Goal: Task Accomplishment & Management: Complete application form

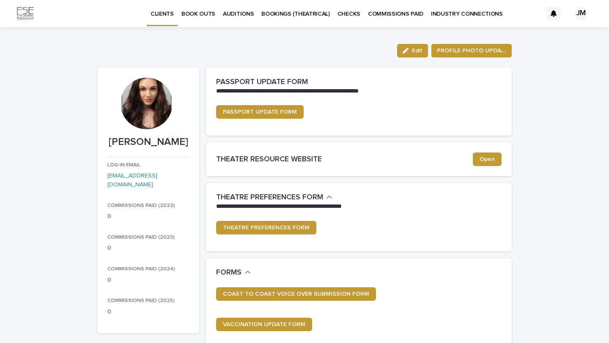
click at [439, 12] on p "INDUSTRY CONNECTIONS" at bounding box center [467, 9] width 72 height 18
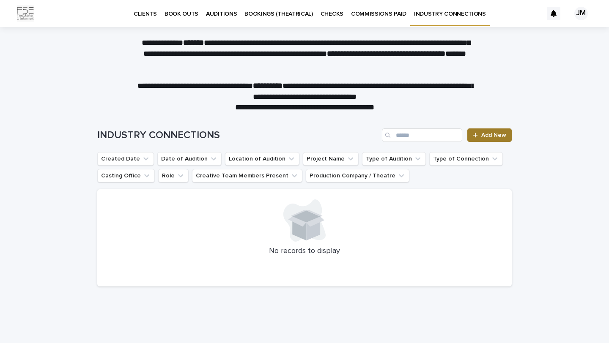
click at [493, 137] on span "Add New" at bounding box center [493, 135] width 25 height 6
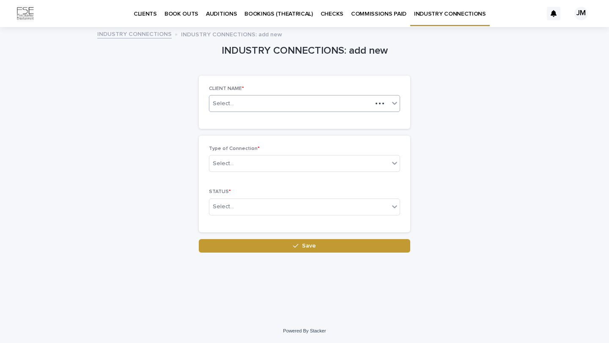
click at [367, 108] on div "Select..." at bounding box center [290, 104] width 163 height 14
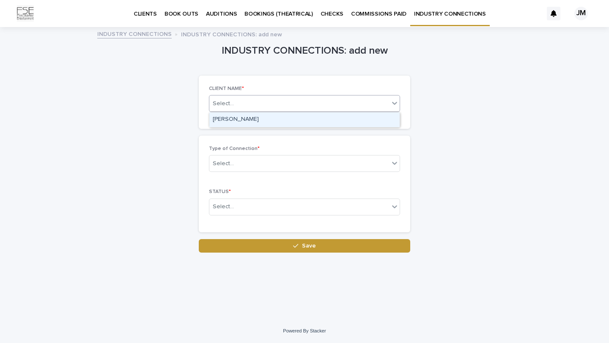
click at [357, 118] on div "[PERSON_NAME]" at bounding box center [304, 119] width 190 height 15
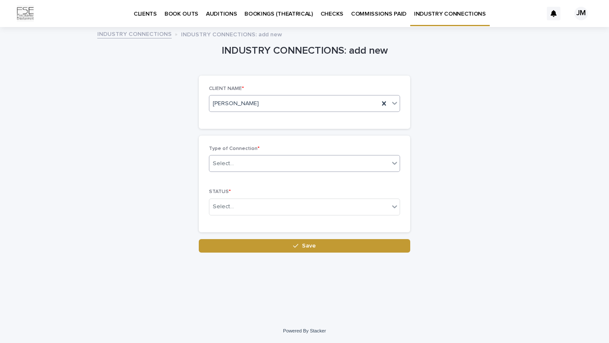
click at [326, 166] on div "Select..." at bounding box center [299, 164] width 180 height 14
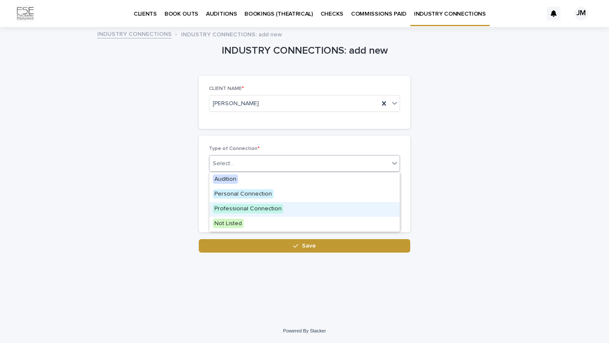
click at [292, 211] on div "Professional Connection" at bounding box center [304, 209] width 190 height 15
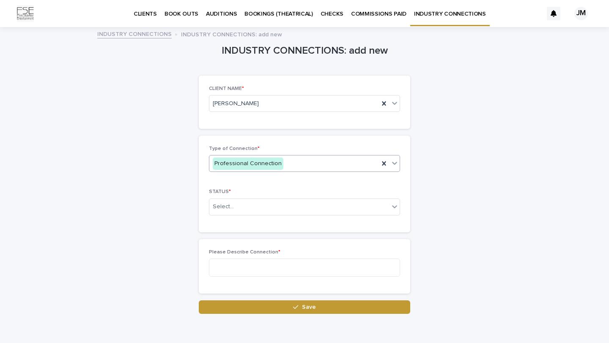
click at [292, 211] on div "Select..." at bounding box center [299, 207] width 180 height 14
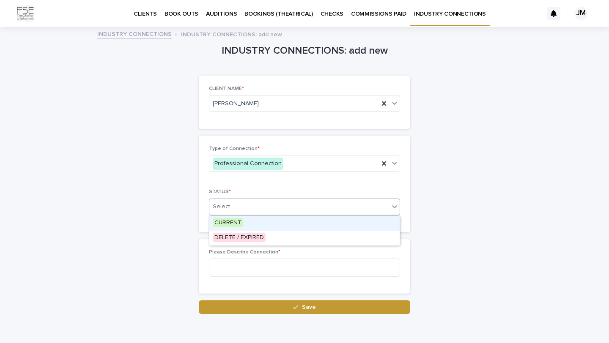
click at [287, 219] on div "CURRENT" at bounding box center [304, 223] width 190 height 15
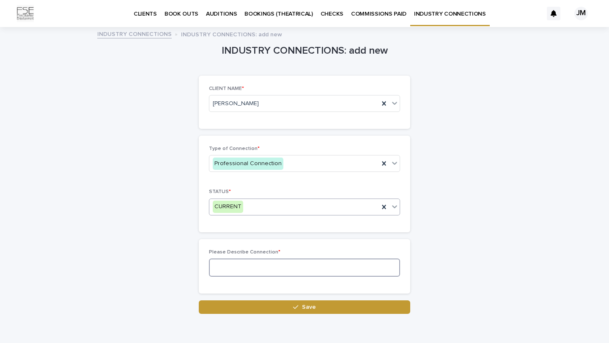
click at [279, 269] on textarea at bounding box center [304, 268] width 191 height 18
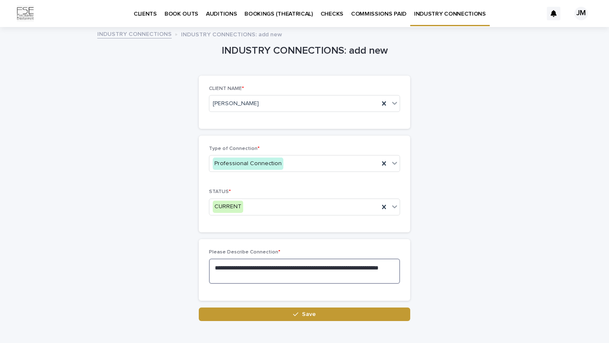
click at [239, 271] on textarea "**********" at bounding box center [304, 271] width 191 height 25
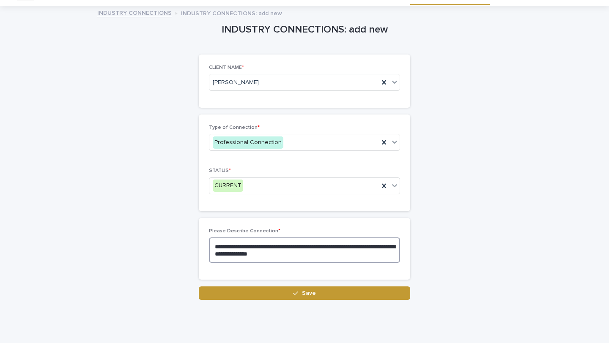
scroll to position [22, 0]
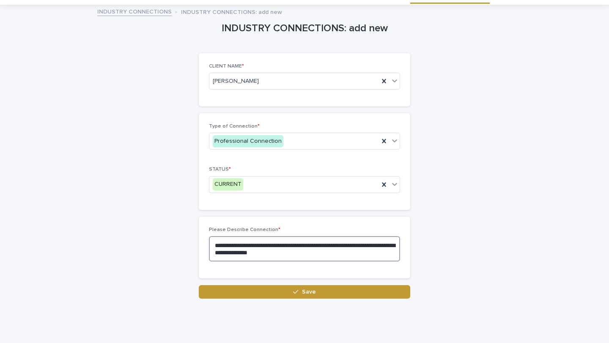
click at [325, 258] on textarea "**********" at bounding box center [304, 248] width 191 height 25
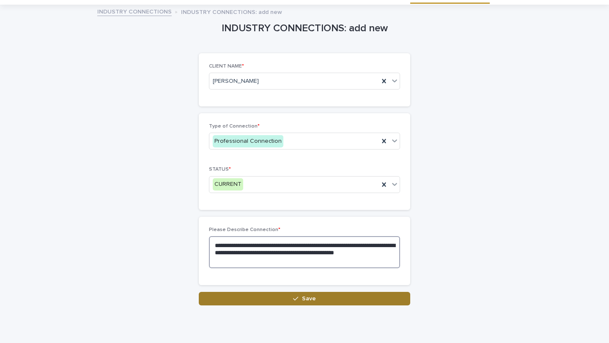
type textarea "**********"
click at [318, 298] on button "Save" at bounding box center [304, 299] width 211 height 14
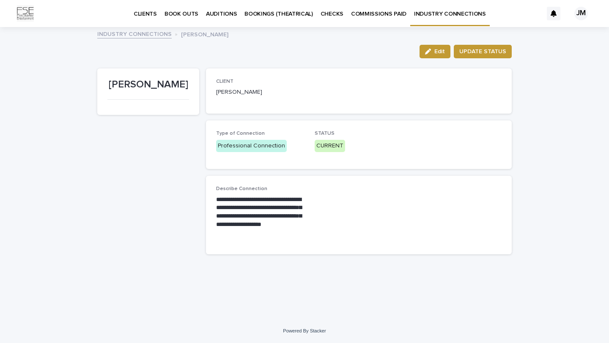
click at [156, 33] on link "INDUSTRY CONNECTIONS" at bounding box center [134, 34] width 74 height 10
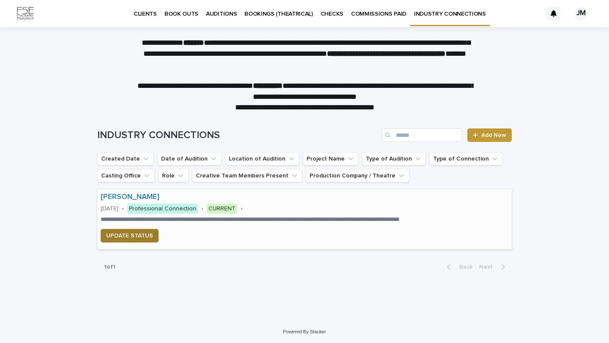
click at [139, 241] on button "UPDATE STATUS" at bounding box center [130, 236] width 58 height 14
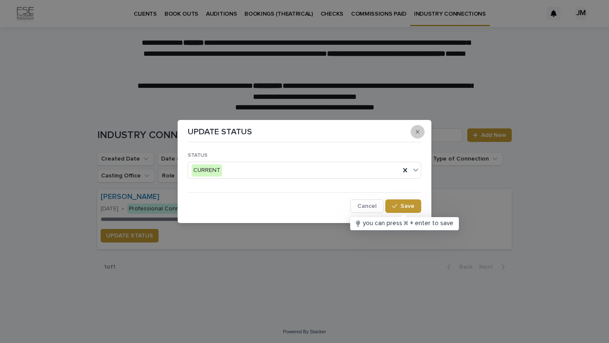
click at [419, 131] on icon "button" at bounding box center [418, 132] width 4 height 6
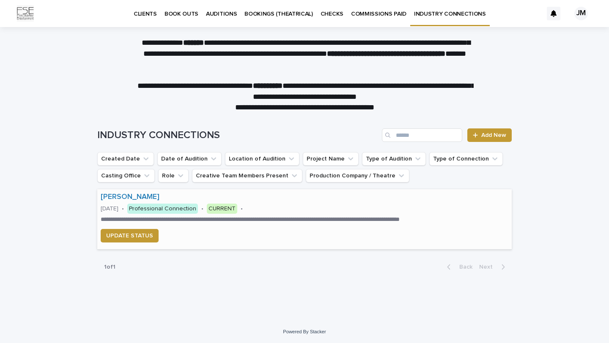
click at [416, 223] on p "**********" at bounding box center [285, 220] width 368 height 8
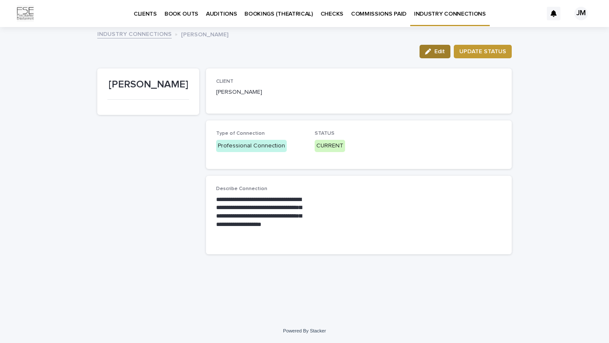
click at [437, 48] on button "Edit" at bounding box center [434, 52] width 31 height 14
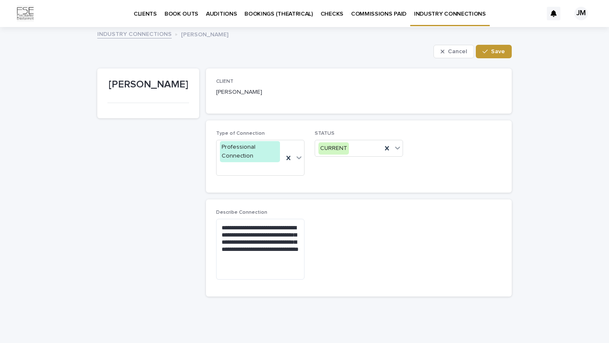
click at [175, 84] on p "[PERSON_NAME]" at bounding box center [148, 85] width 82 height 12
click at [255, 88] on div "[PERSON_NAME]" at bounding box center [260, 91] width 88 height 11
click at [248, 91] on p "[PERSON_NAME]" at bounding box center [260, 92] width 88 height 9
click at [156, 33] on link "INDUSTRY CONNECTIONS" at bounding box center [134, 34] width 74 height 10
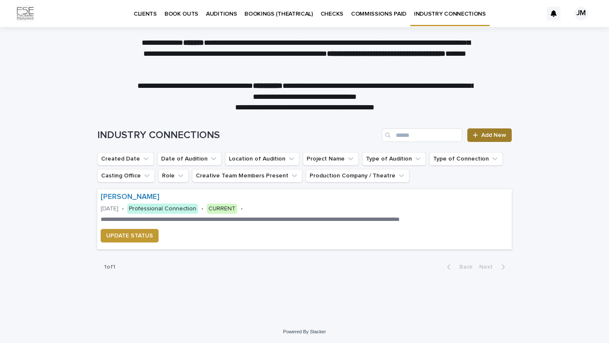
click at [484, 133] on span "Add New" at bounding box center [493, 135] width 25 height 6
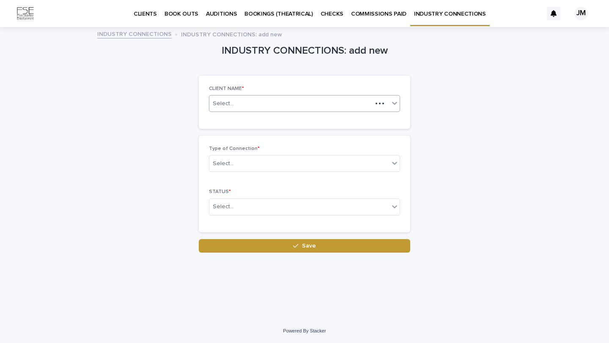
click at [375, 98] on div at bounding box center [385, 104] width 27 height 16
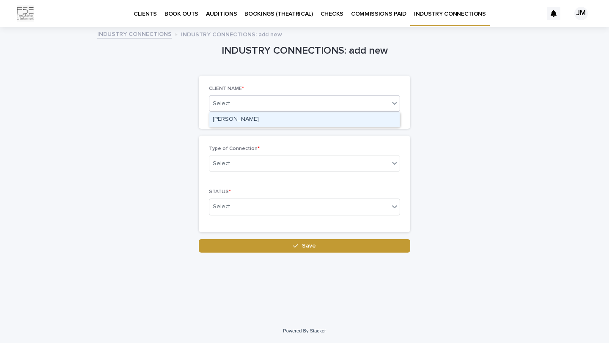
click at [289, 120] on div "[PERSON_NAME]" at bounding box center [304, 119] width 190 height 15
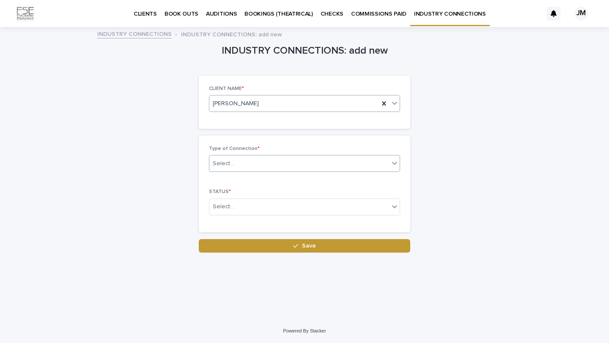
click at [258, 166] on div "Select..." at bounding box center [299, 164] width 180 height 14
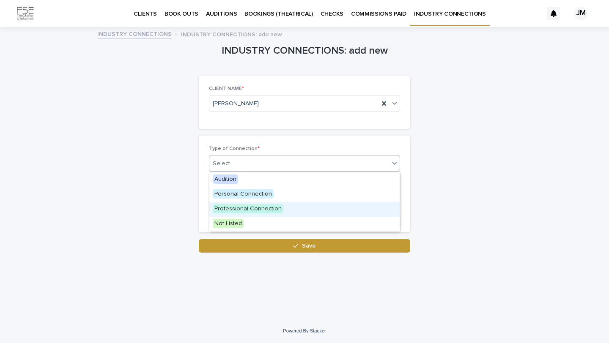
click at [257, 208] on span "Professional Connection" at bounding box center [248, 208] width 71 height 9
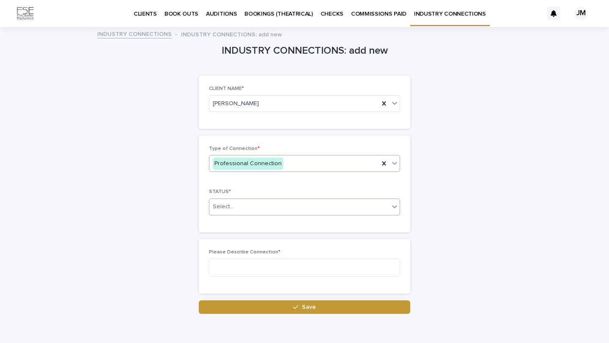
click at [249, 210] on div "Select..." at bounding box center [299, 207] width 180 height 14
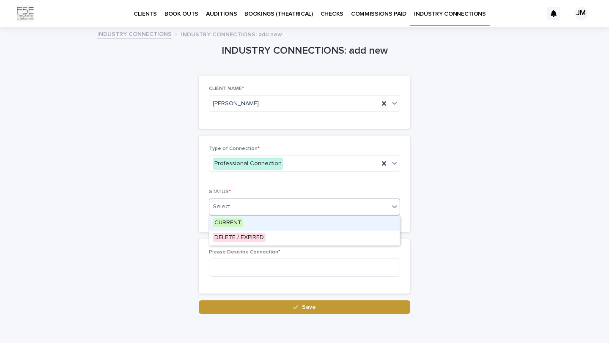
click at [244, 221] on div "CURRENT" at bounding box center [304, 223] width 190 height 15
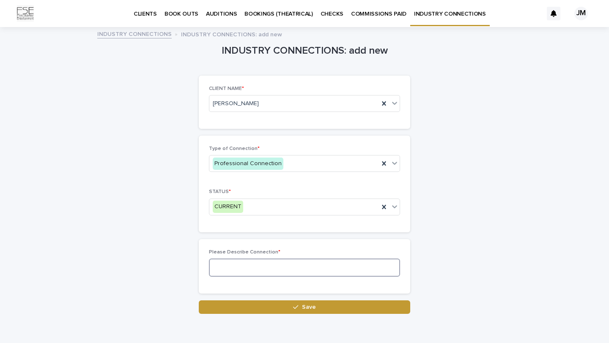
click at [247, 262] on textarea at bounding box center [304, 268] width 191 height 18
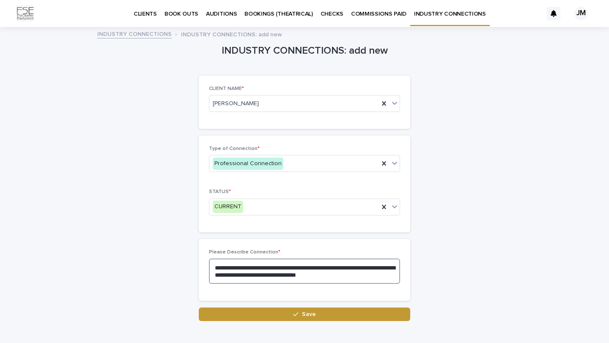
scroll to position [44, 0]
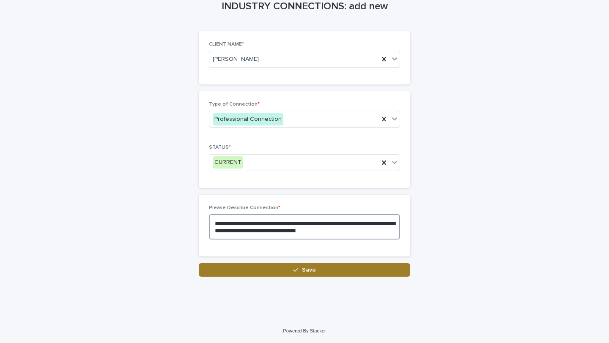
type textarea "**********"
click at [337, 271] on button "Save" at bounding box center [304, 270] width 211 height 14
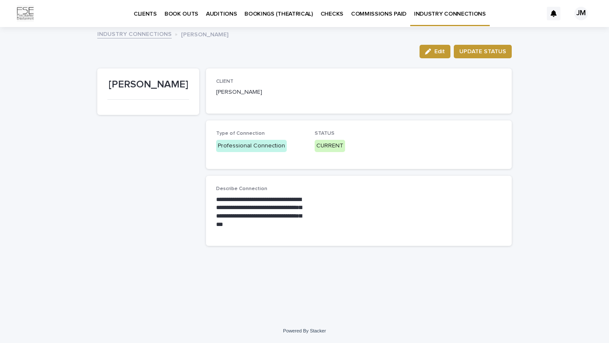
click at [144, 34] on link "INDUSTRY CONNECTIONS" at bounding box center [134, 34] width 74 height 10
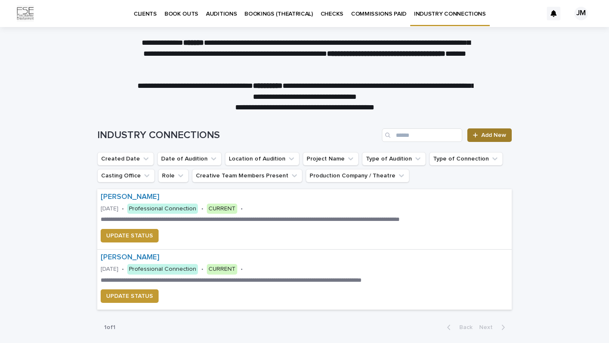
click at [492, 137] on span "Add New" at bounding box center [493, 135] width 25 height 6
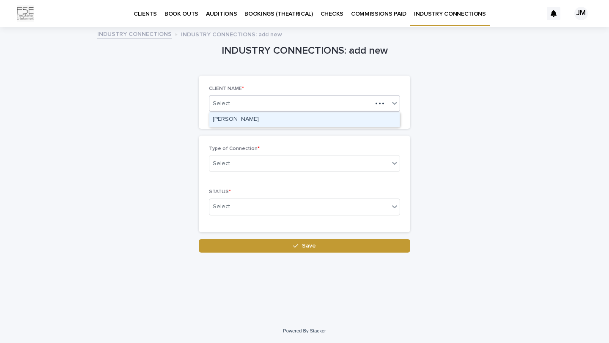
click at [348, 101] on div "Select..." at bounding box center [290, 104] width 163 height 14
click at [322, 119] on div "[PERSON_NAME]" at bounding box center [304, 119] width 190 height 15
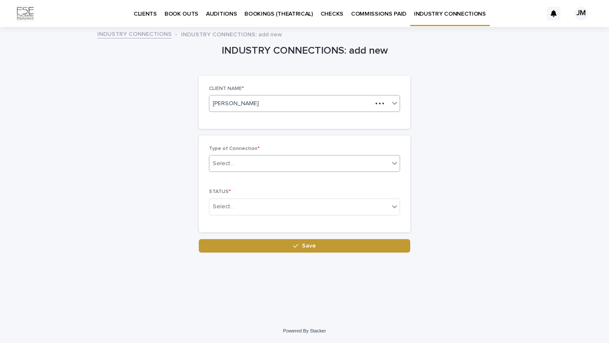
click at [284, 164] on div "Select..." at bounding box center [299, 164] width 180 height 14
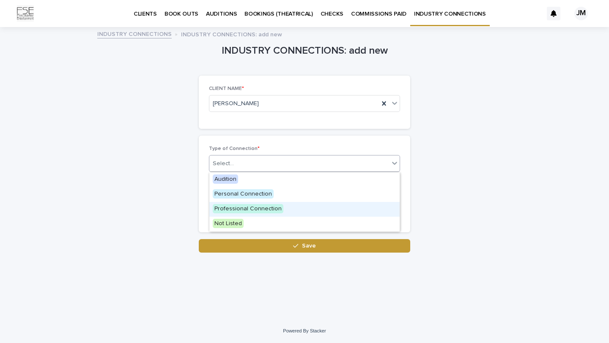
click at [275, 209] on span "Professional Connection" at bounding box center [248, 208] width 71 height 9
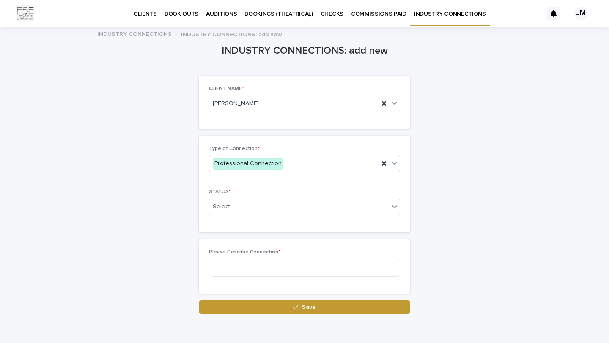
click at [275, 209] on div "Select..." at bounding box center [299, 207] width 180 height 14
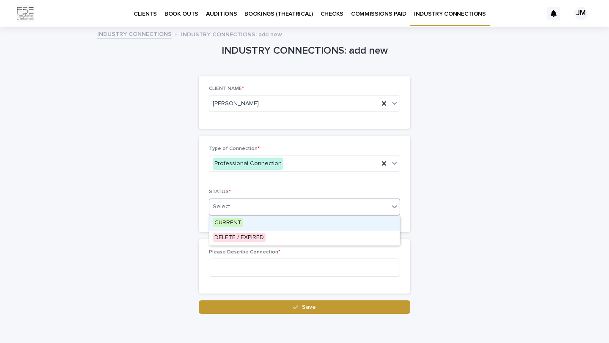
click at [263, 223] on div "CURRENT" at bounding box center [304, 223] width 190 height 15
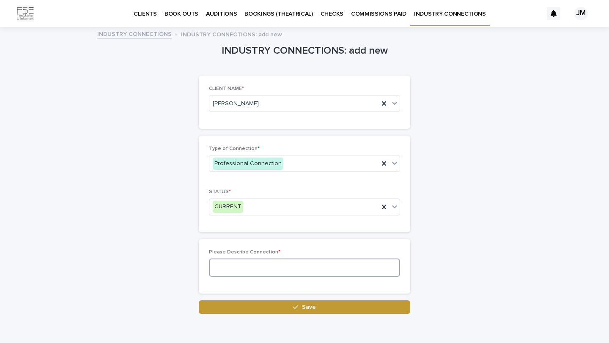
click at [252, 268] on textarea at bounding box center [304, 268] width 191 height 18
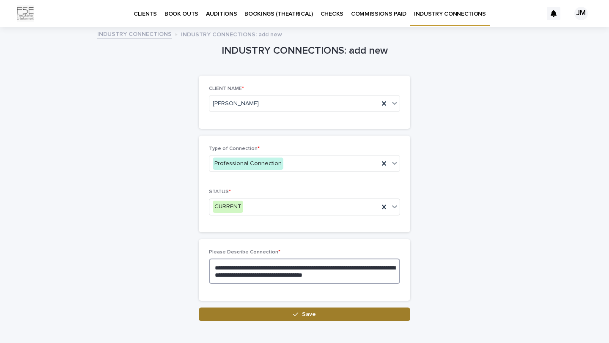
type textarea "**********"
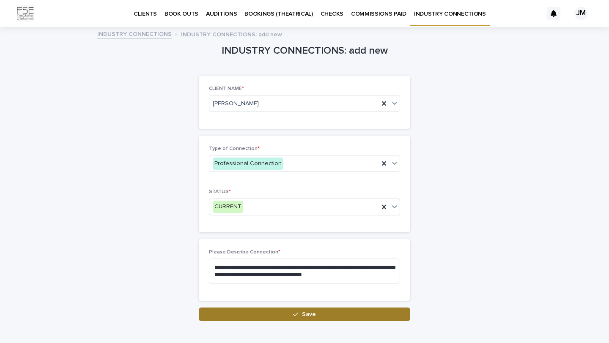
click at [300, 312] on div "button" at bounding box center [297, 315] width 8 height 6
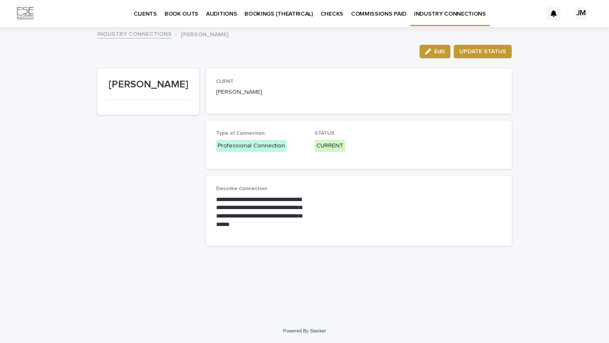
click at [137, 36] on link "INDUSTRY CONNECTIONS" at bounding box center [134, 34] width 74 height 10
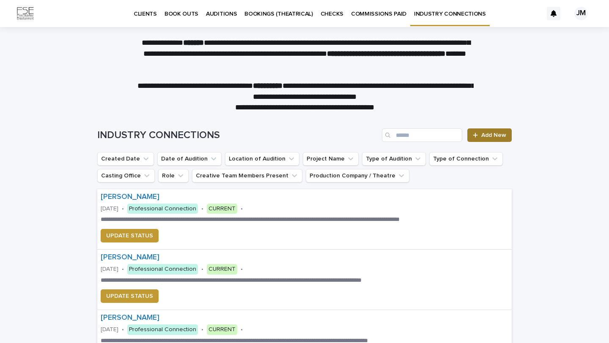
click at [500, 130] on link "Add New" at bounding box center [489, 136] width 44 height 14
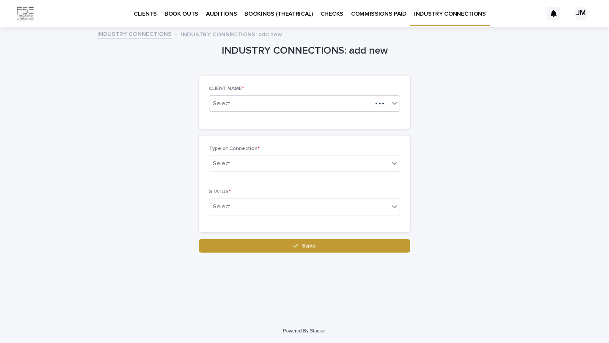
click at [345, 105] on div "Select..." at bounding box center [290, 104] width 163 height 14
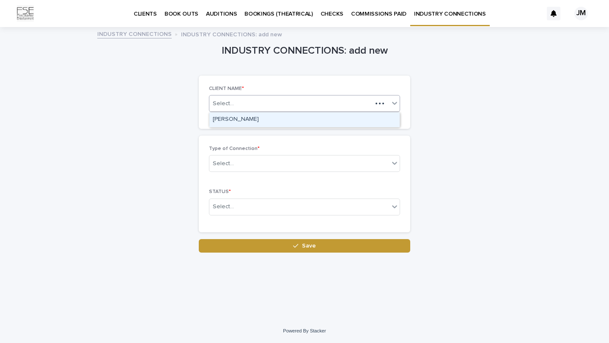
click at [323, 118] on div "[PERSON_NAME]" at bounding box center [304, 119] width 190 height 15
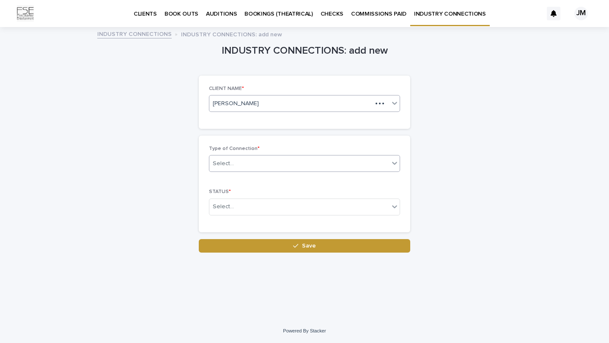
click at [299, 166] on div "Select..." at bounding box center [299, 164] width 180 height 14
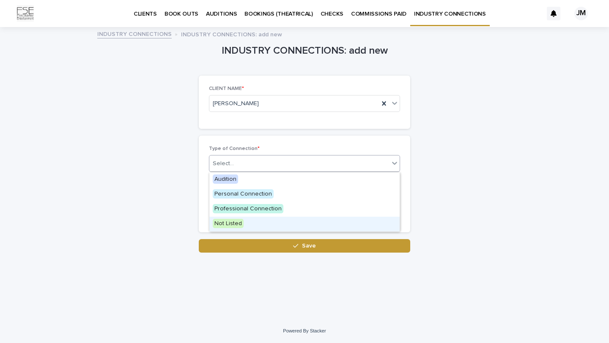
click at [276, 227] on div "Not Listed" at bounding box center [304, 224] width 190 height 15
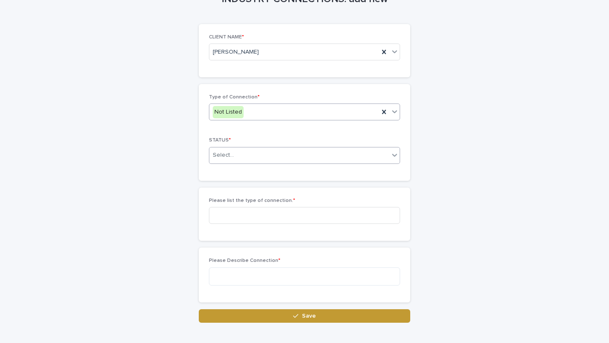
scroll to position [54, 0]
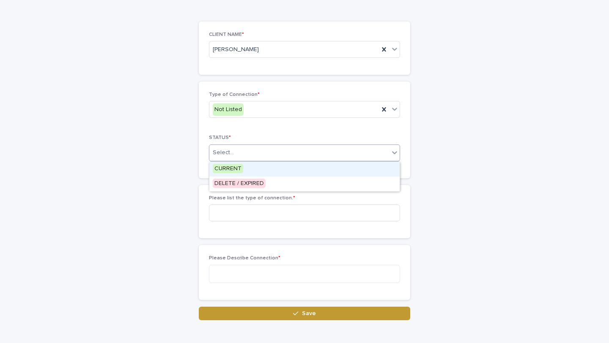
click at [277, 156] on div "Select..." at bounding box center [299, 153] width 180 height 14
click at [273, 169] on div "CURRENT" at bounding box center [304, 169] width 190 height 15
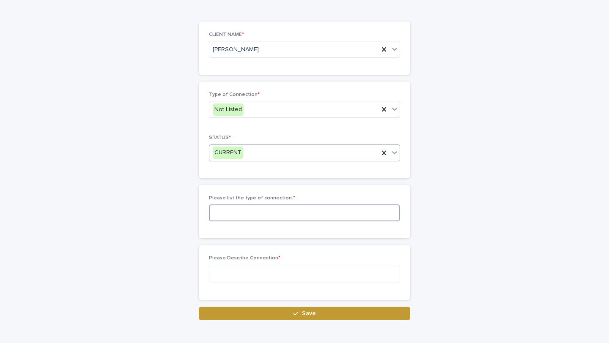
click at [267, 216] on input at bounding box center [304, 213] width 191 height 17
type input "********"
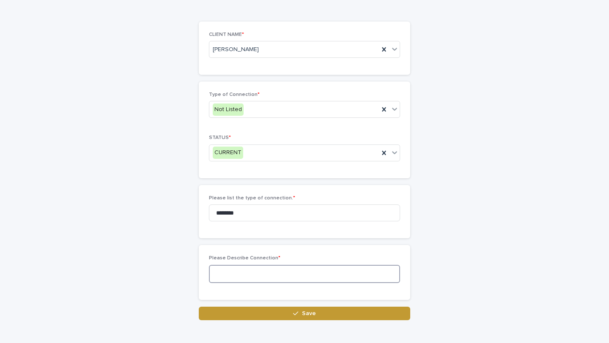
click at [240, 276] on textarea at bounding box center [304, 274] width 191 height 18
click at [318, 273] on textarea "**********" at bounding box center [304, 274] width 191 height 18
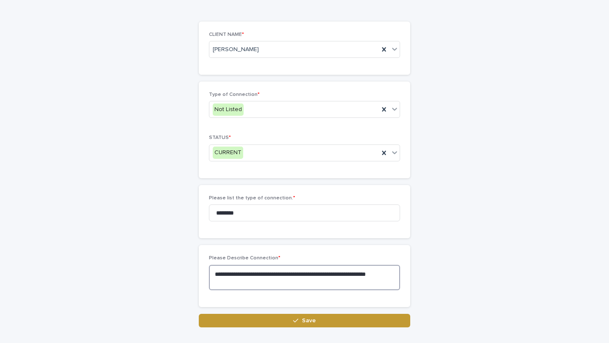
click at [241, 283] on textarea "**********" at bounding box center [304, 277] width 191 height 25
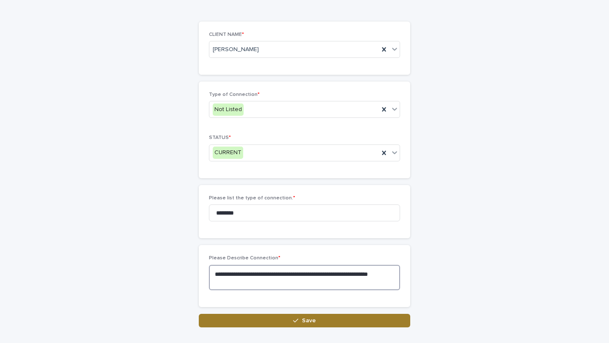
type textarea "**********"
click at [326, 321] on button "Save" at bounding box center [304, 321] width 211 height 14
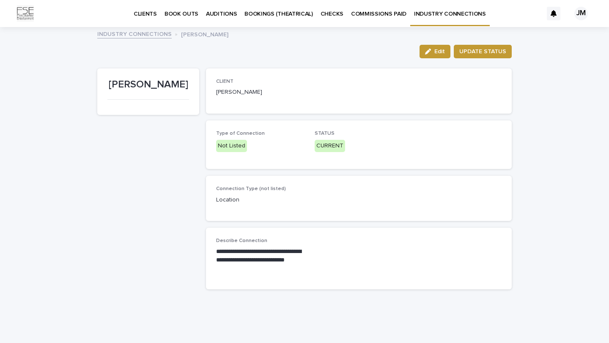
click at [112, 33] on link "INDUSTRY CONNECTIONS" at bounding box center [134, 34] width 74 height 10
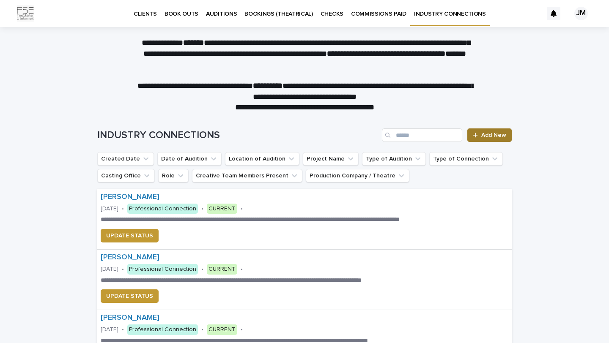
click at [488, 134] on span "Add New" at bounding box center [493, 135] width 25 height 6
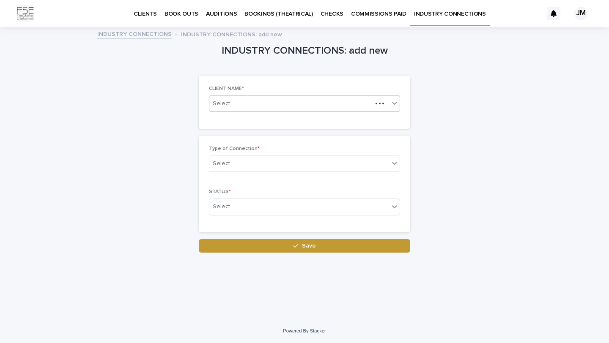
click at [334, 107] on div "Select..." at bounding box center [290, 104] width 163 height 14
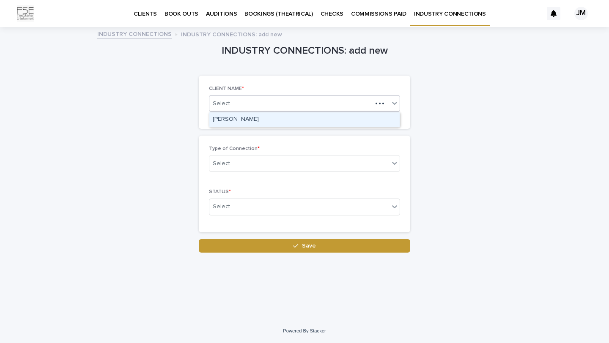
click at [312, 121] on div "[PERSON_NAME]" at bounding box center [304, 119] width 190 height 15
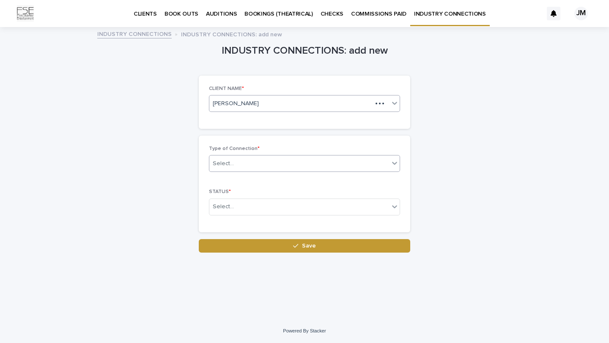
click at [295, 162] on div "Select..." at bounding box center [299, 164] width 180 height 14
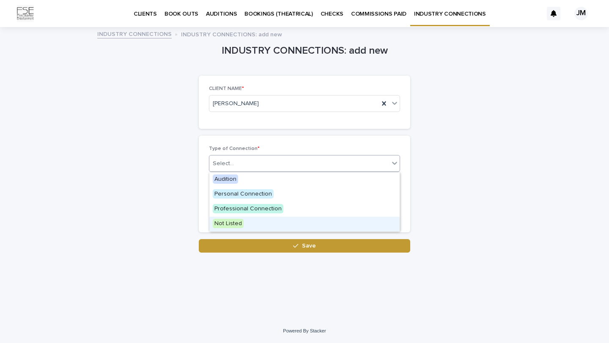
click at [258, 223] on div "Not Listed" at bounding box center [304, 224] width 190 height 15
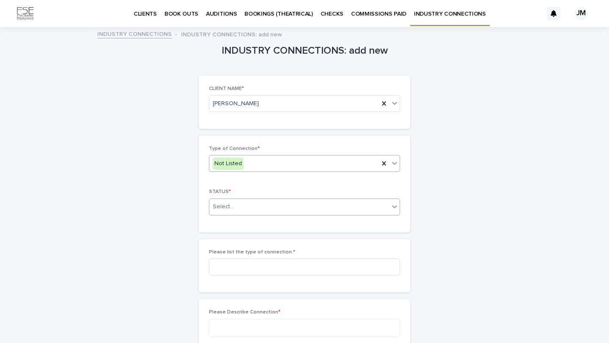
click at [248, 207] on div "Select..." at bounding box center [299, 207] width 180 height 14
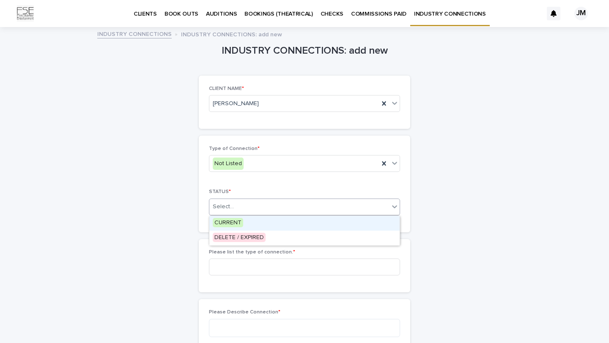
click at [241, 221] on span "CURRENT" at bounding box center [228, 222] width 30 height 9
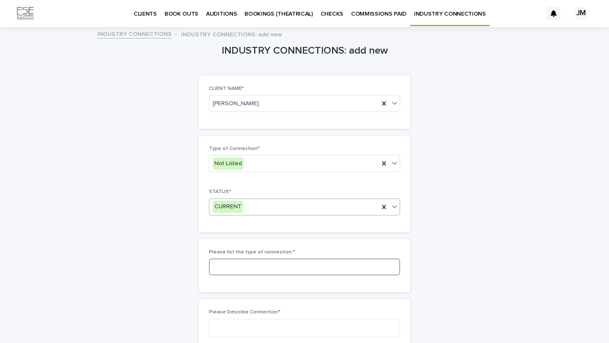
click at [242, 263] on input at bounding box center [304, 267] width 191 height 17
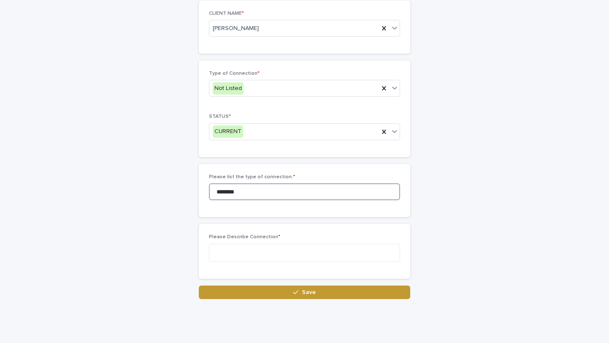
scroll to position [97, 0]
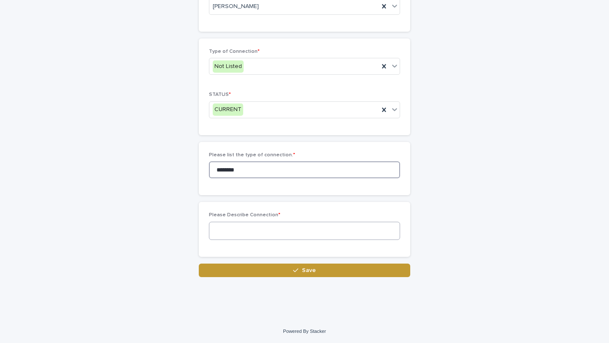
type input "********"
click at [301, 238] on textarea at bounding box center [304, 231] width 191 height 18
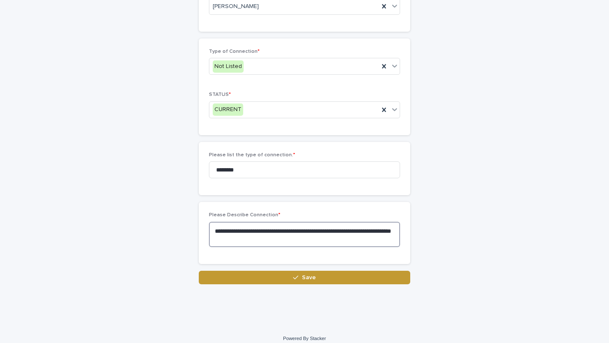
type textarea "**********"
click at [365, 276] on button "Save" at bounding box center [304, 278] width 211 height 14
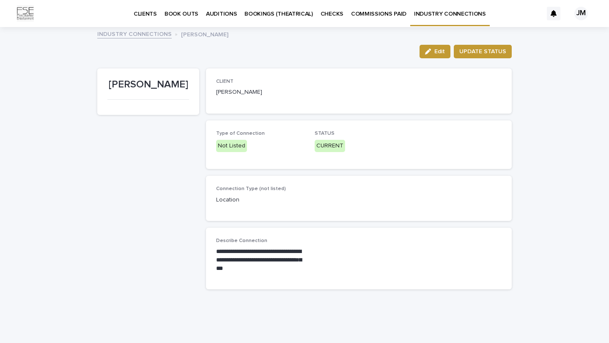
click at [139, 33] on link "INDUSTRY CONNECTIONS" at bounding box center [134, 34] width 74 height 10
